Goal: Book appointment/travel/reservation

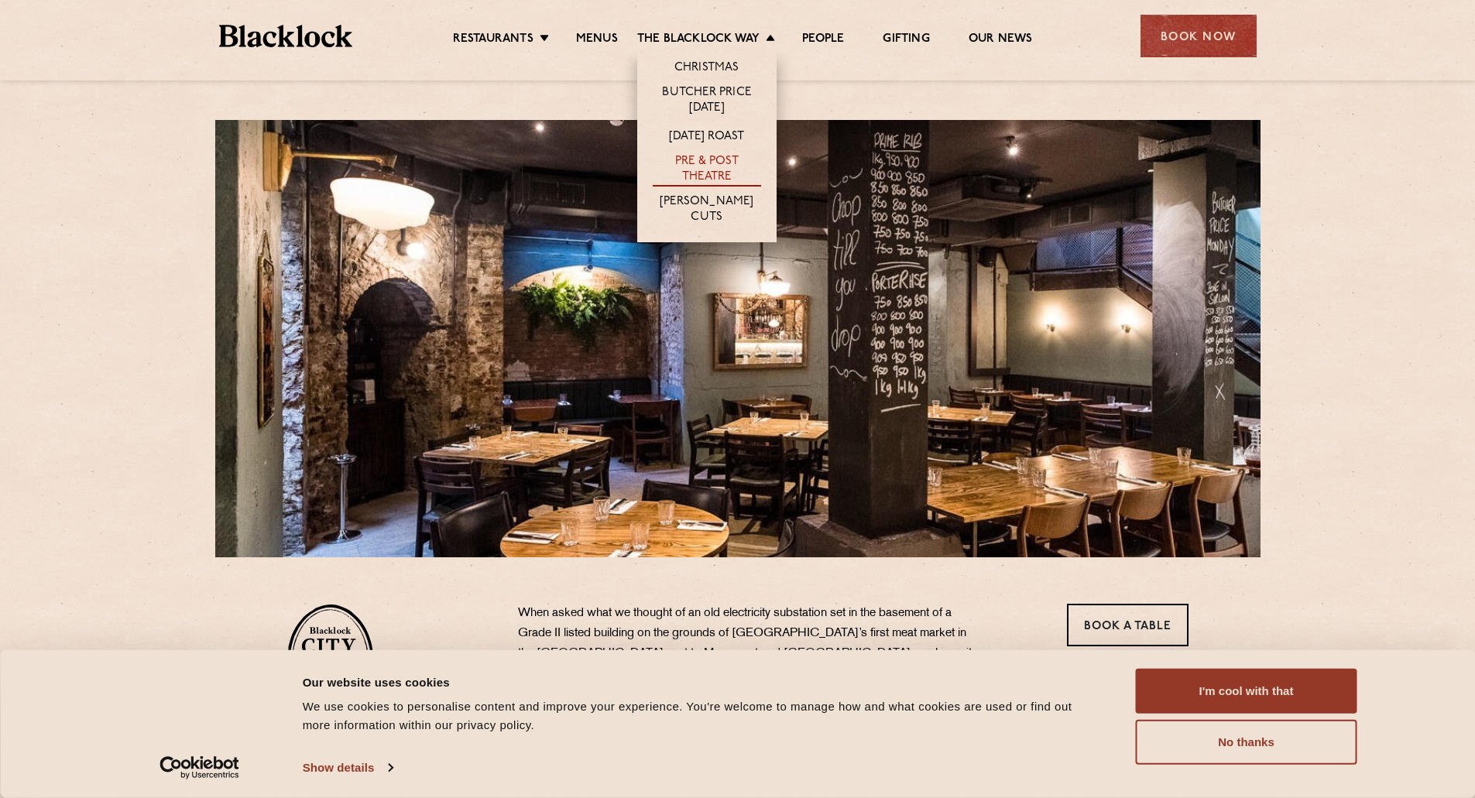
click at [701, 170] on link "Pre & Post Theatre" at bounding box center [707, 170] width 108 height 33
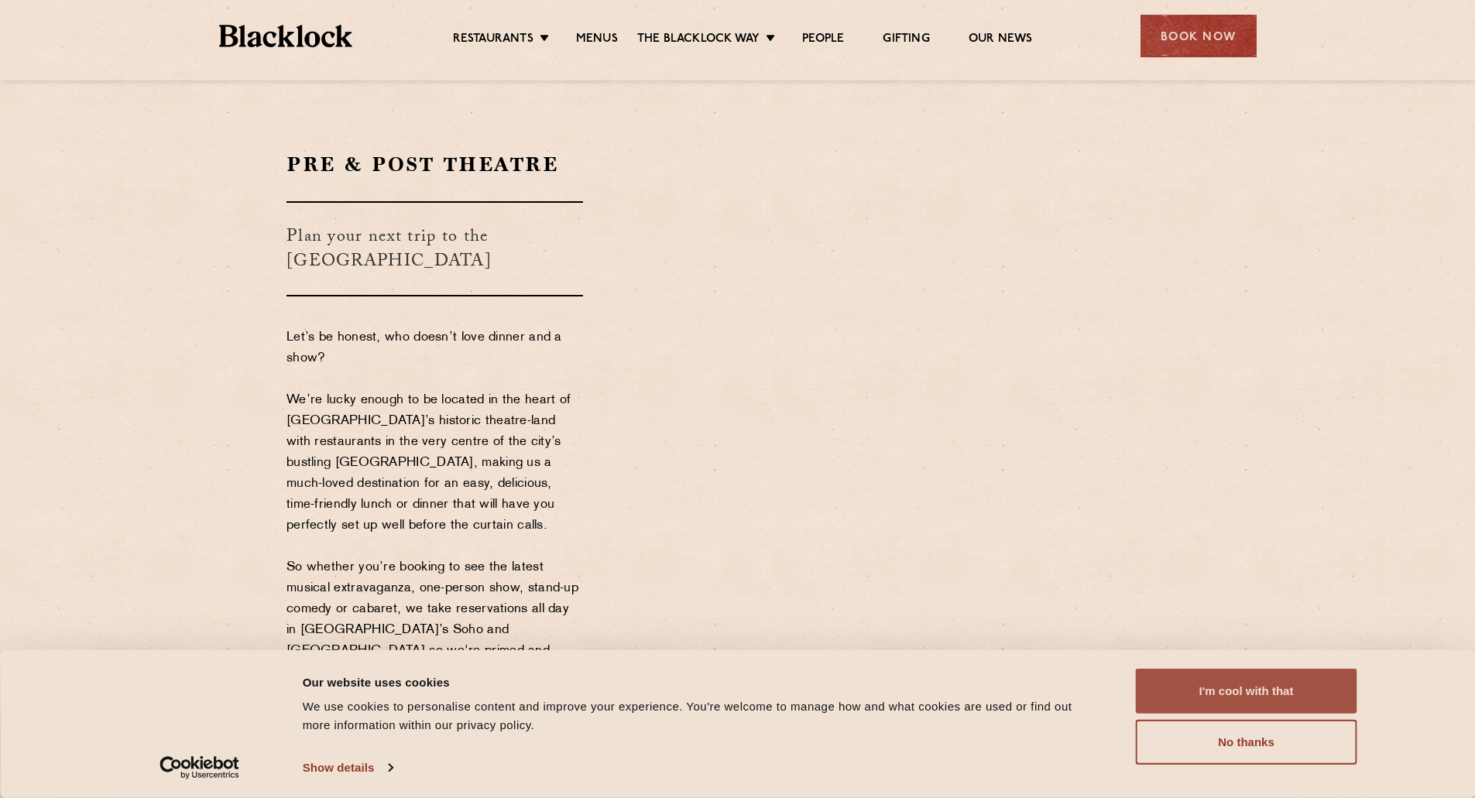
click at [1227, 691] on button "I'm cool with that" at bounding box center [1246, 691] width 221 height 45
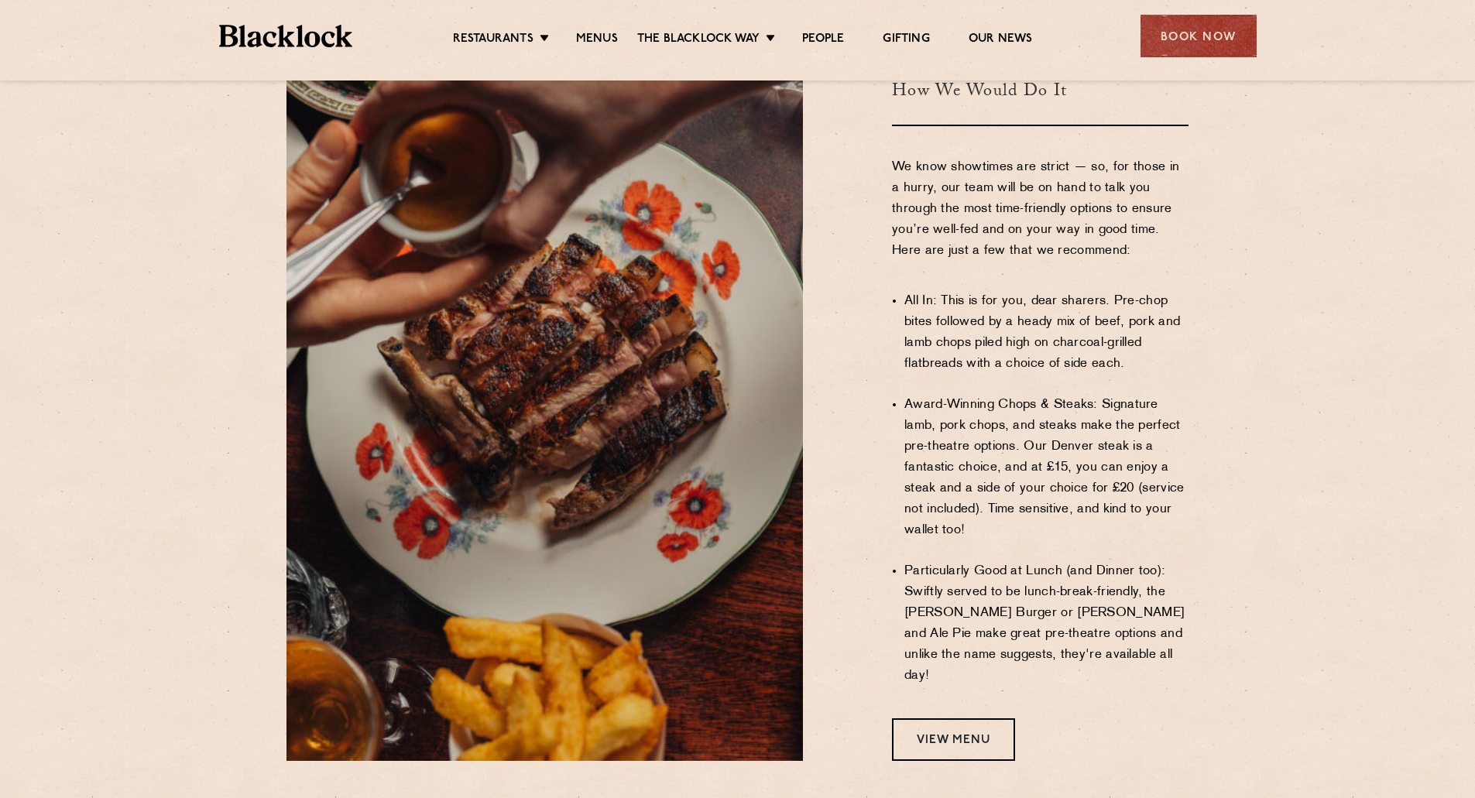
scroll to position [929, 0]
click at [918, 718] on link "View Menu" at bounding box center [953, 739] width 123 height 43
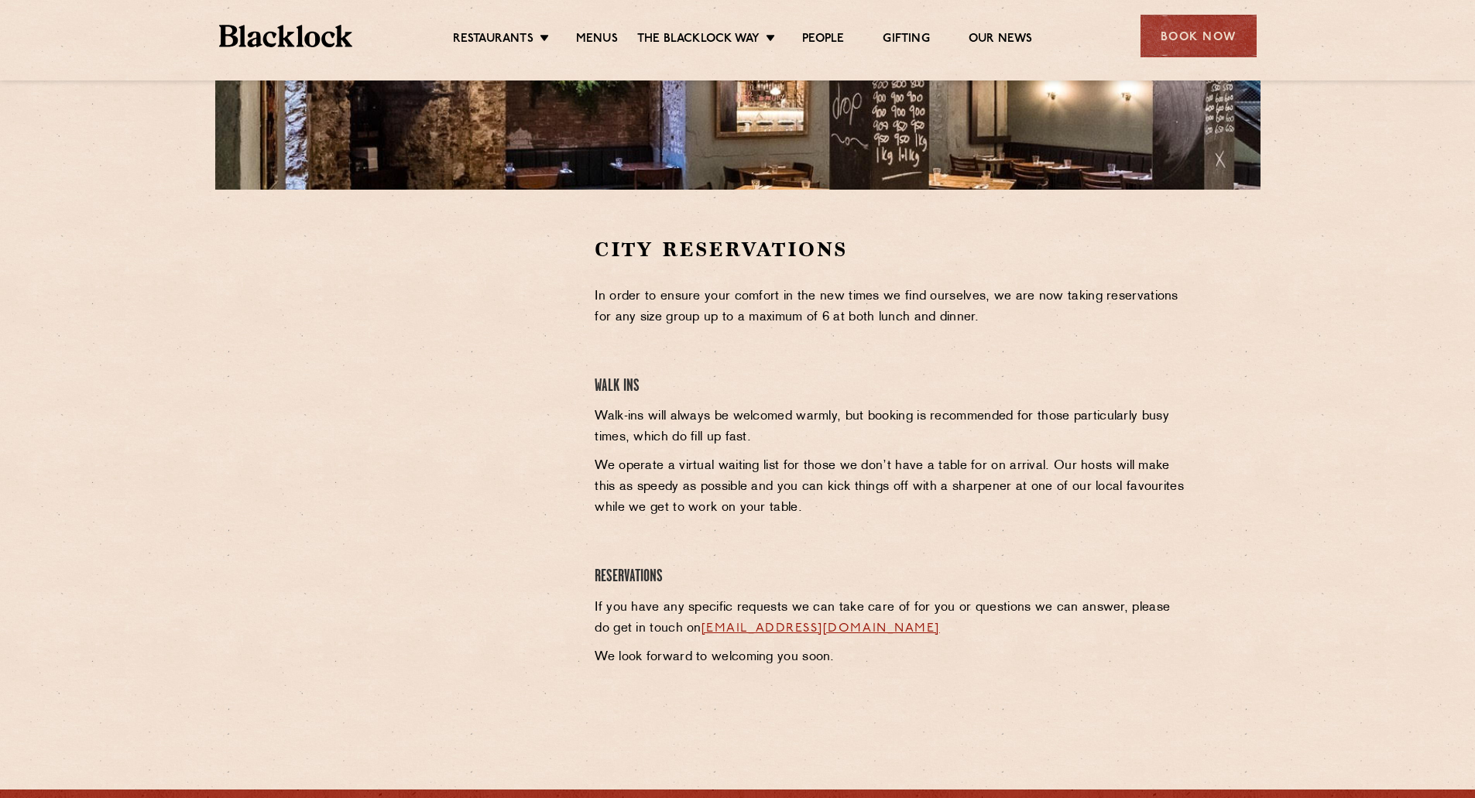
scroll to position [387, 0]
